Goal: Task Accomplishment & Management: Complete application form

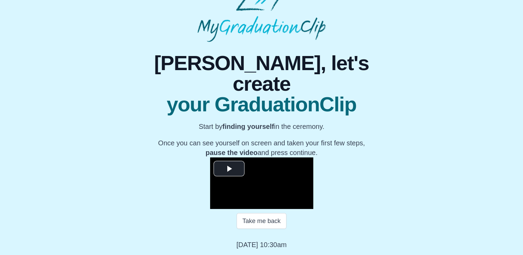
scroll to position [69, 0]
click at [229, 168] on span "Video Player" at bounding box center [229, 168] width 0 height 0
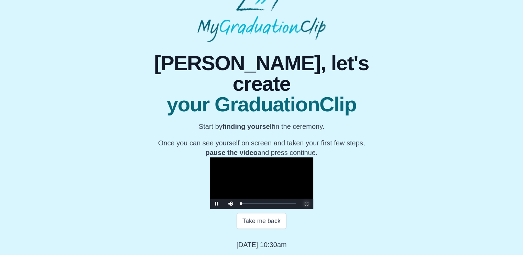
click at [306, 204] on span "Video Player" at bounding box center [306, 204] width 0 height 0
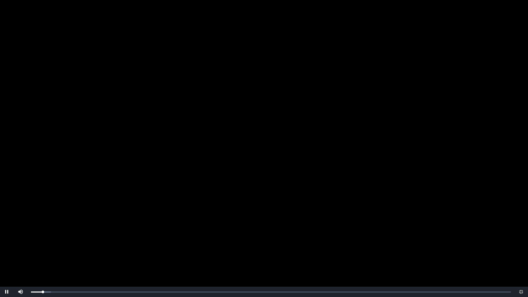
click at [276, 112] on video "Video Player" at bounding box center [264, 148] width 528 height 297
click at [272, 117] on video "Video Player" at bounding box center [264, 148] width 528 height 297
click at [521, 255] on span "Video Player" at bounding box center [521, 292] width 0 height 0
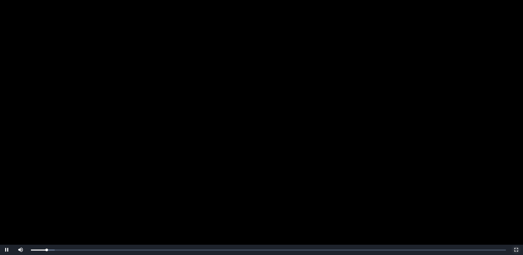
scroll to position [69, 0]
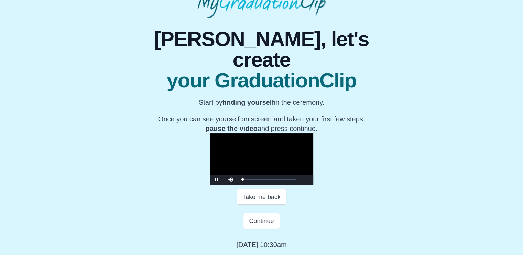
click at [283, 147] on video "Video Player" at bounding box center [261, 159] width 103 height 52
